Goal: Check status: Check status

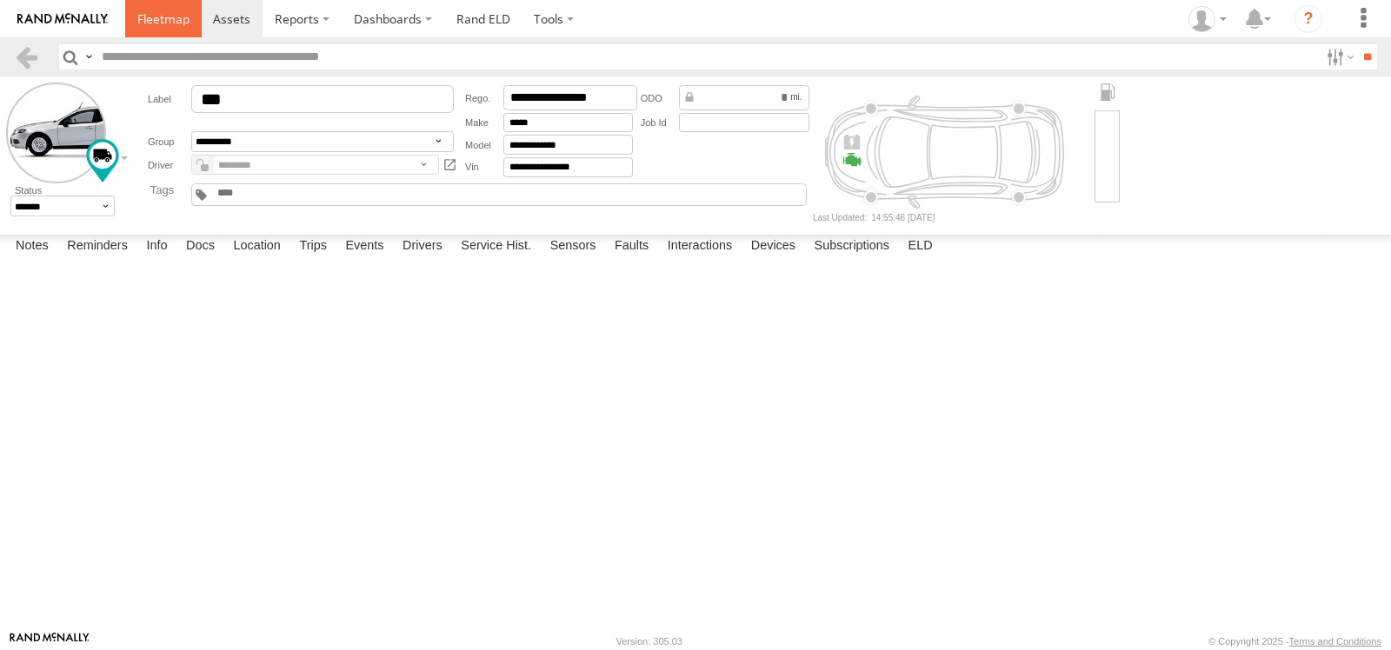
click at [163, 23] on span at bounding box center [163, 18] width 52 height 17
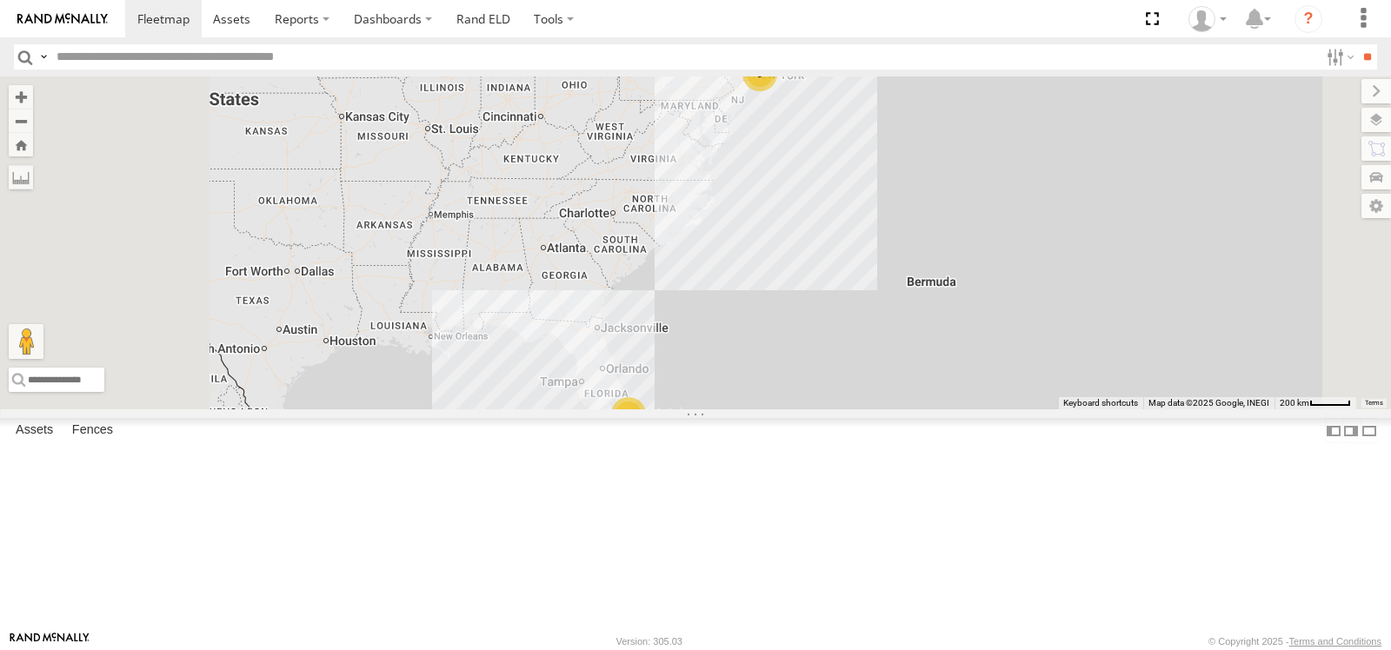
click at [0, 0] on span at bounding box center [0, 0] width 0 height 0
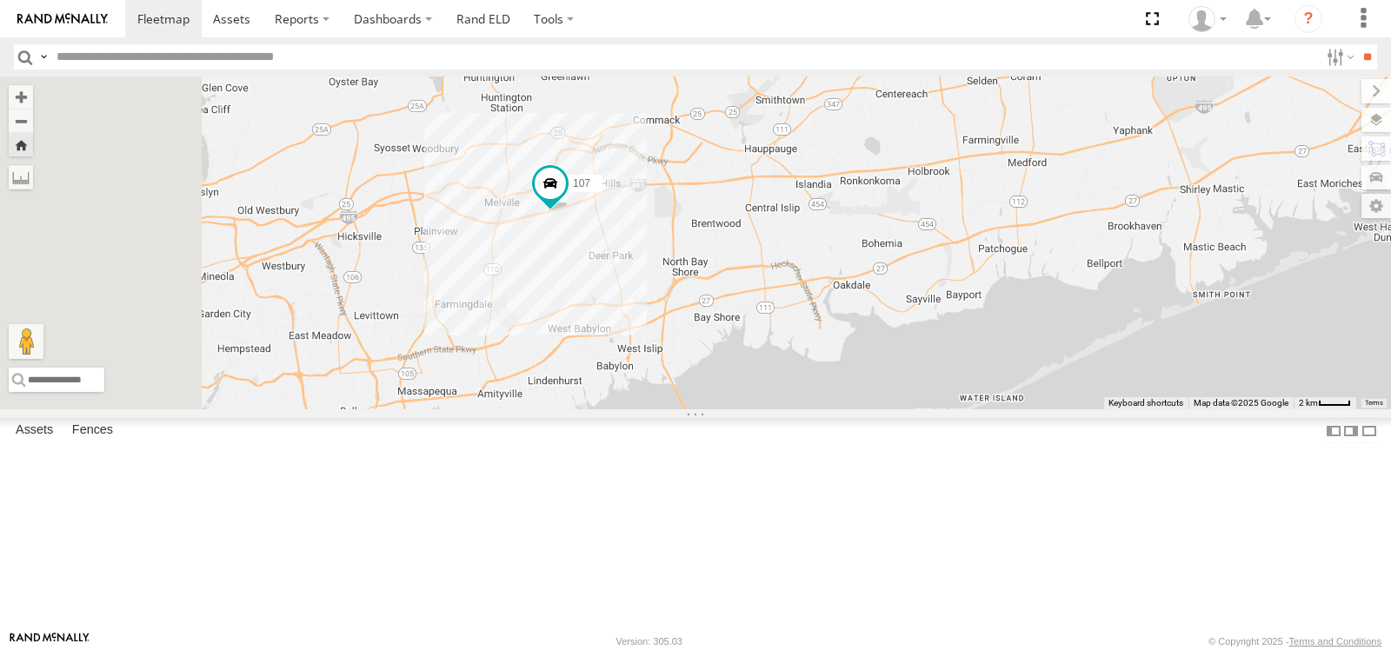
drag, startPoint x: 672, startPoint y: 344, endPoint x: 836, endPoint y: 331, distance: 163.9
click at [836, 331] on div "107" at bounding box center [695, 243] width 1391 height 333
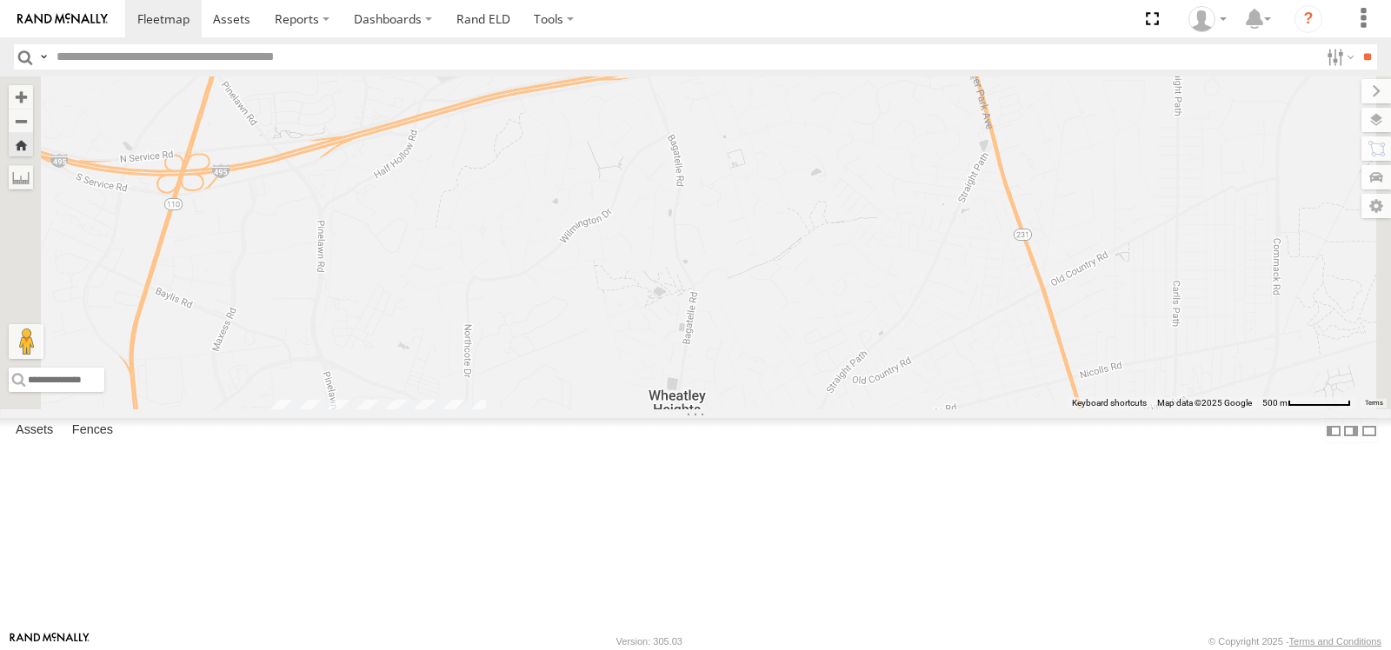
drag, startPoint x: 637, startPoint y: 322, endPoint x: 858, endPoint y: 230, distance: 239.0
click at [858, 235] on div "107" at bounding box center [695, 243] width 1391 height 333
